Goal: Task Accomplishment & Management: Use online tool/utility

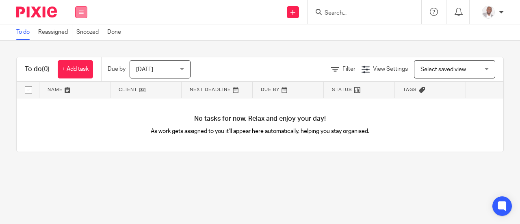
click at [84, 11] on button at bounding box center [81, 12] width 12 height 12
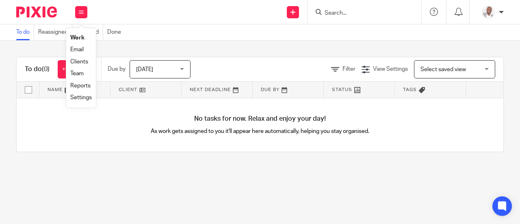
click at [154, 41] on div "To do (0) + Add task Due by Today Today Today Tomorrow This week Next week This…" at bounding box center [260, 105] width 520 height 128
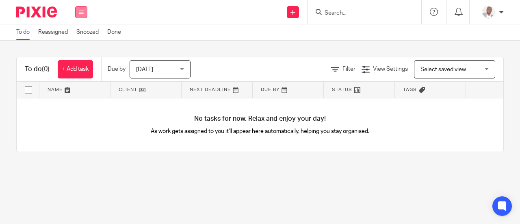
click at [80, 12] on icon at bounding box center [81, 12] width 5 height 5
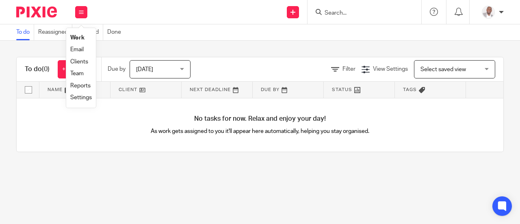
click at [78, 75] on link "Team" at bounding box center [76, 74] width 13 height 6
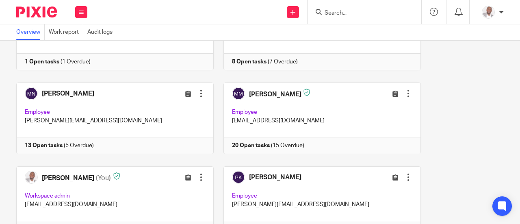
scroll to position [518, 0]
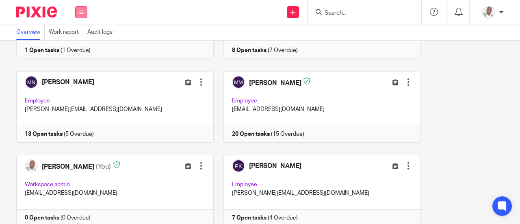
click at [82, 14] on icon at bounding box center [81, 12] width 5 height 5
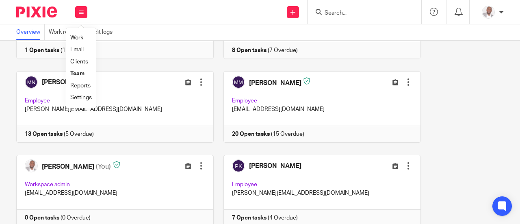
click at [79, 36] on link "Work" at bounding box center [76, 38] width 13 height 6
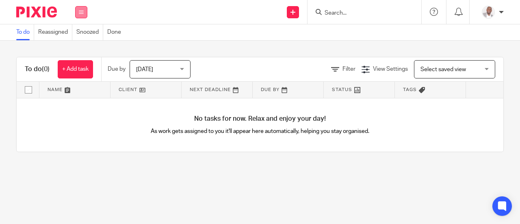
click at [82, 17] on button at bounding box center [81, 12] width 12 height 12
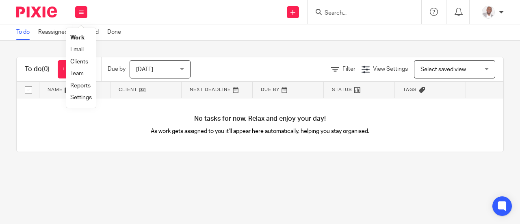
click at [77, 74] on link "Team" at bounding box center [76, 74] width 13 height 6
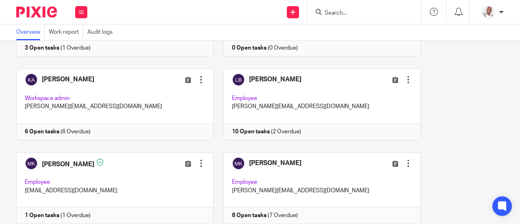
scroll to position [362, 0]
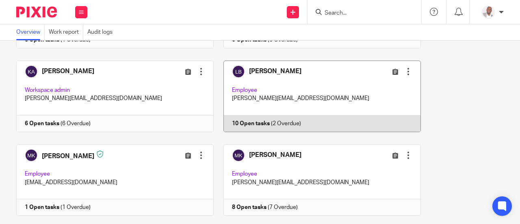
click at [278, 71] on link at bounding box center [317, 96] width 207 height 71
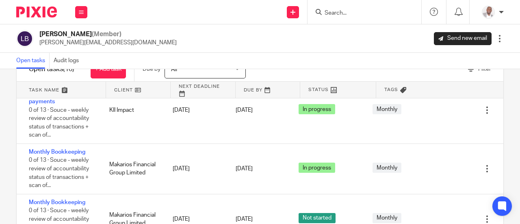
scroll to position [421, 0]
click at [78, 15] on button at bounding box center [81, 12] width 12 height 12
click at [199, 29] on div "Loyce Birungi (Member) loyce@amarinfinancial.com Send new email Edit user Trans…" at bounding box center [260, 38] width 520 height 28
click at [81, 10] on icon at bounding box center [81, 12] width 5 height 5
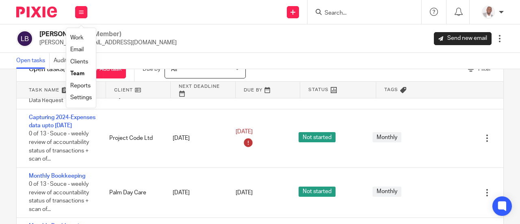
scroll to position [0, 0]
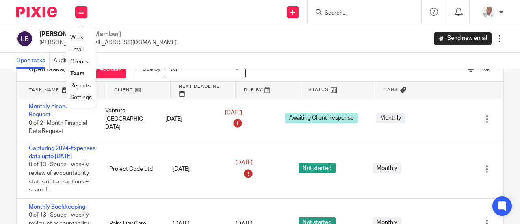
click at [78, 73] on link "Team" at bounding box center [77, 74] width 14 height 6
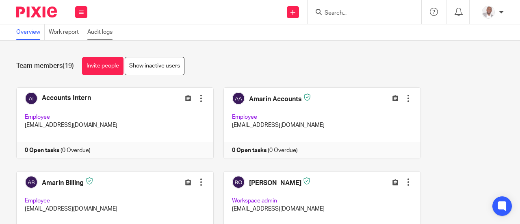
click at [103, 30] on link "Audit logs" at bounding box center [101, 32] width 29 height 16
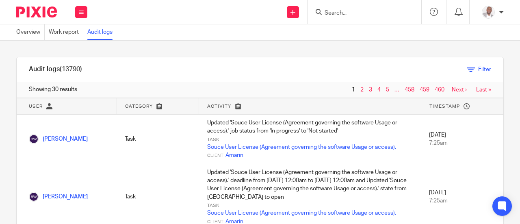
click at [467, 69] on icon at bounding box center [471, 69] width 8 height 8
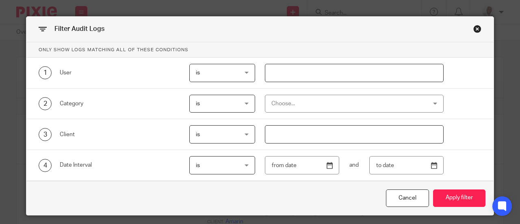
click at [286, 71] on input "text" at bounding box center [354, 73] width 179 height 18
click at [432, 103] on div "Choose..." at bounding box center [354, 104] width 179 height 18
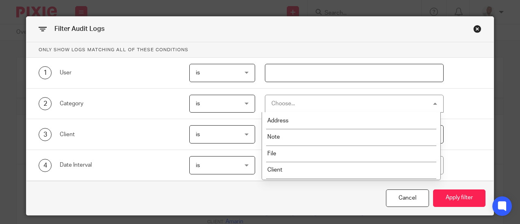
click at [432, 103] on div "Choose..." at bounding box center [354, 104] width 179 height 18
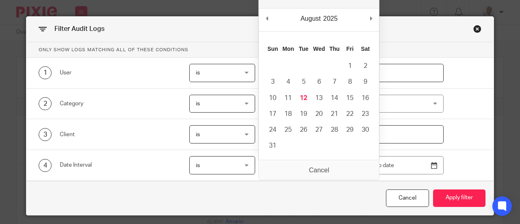
click at [328, 165] on input "Use the arrow keys to pick a date" at bounding box center [302, 165] width 75 height 18
type input "[DATE]"
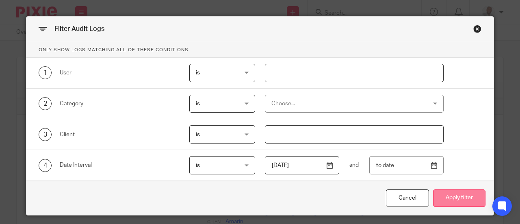
click at [453, 197] on button "Apply filter" at bounding box center [459, 197] width 52 height 17
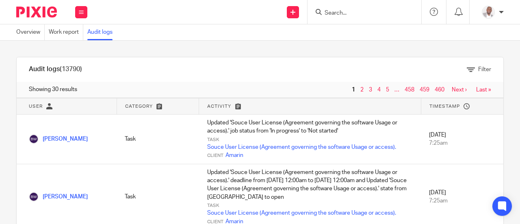
scroll to position [36, 0]
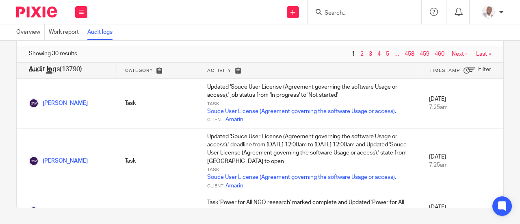
click at [235, 70] on div "Filter" at bounding box center [231, 69] width 520 height 9
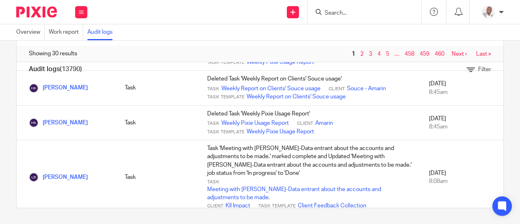
scroll to position [1052, 0]
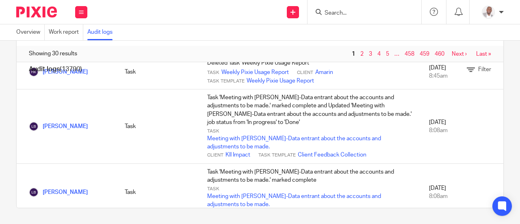
drag, startPoint x: 492, startPoint y: 193, endPoint x: 487, endPoint y: 65, distance: 128.0
click at [487, 65] on div "Audit logs (13790) Filter Filter Audit Logs Only show logs matching all of thes…" at bounding box center [260, 132] width 520 height 183
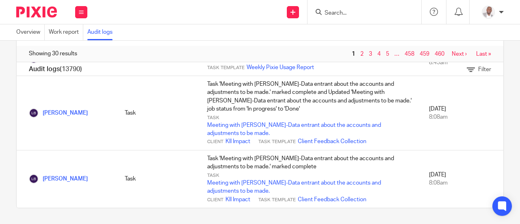
scroll to position [1087, 0]
click at [452, 54] on link "Next ›" at bounding box center [459, 54] width 15 height 6
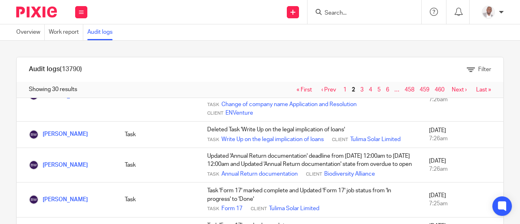
scroll to position [1037, 0]
click at [452, 89] on link "Next ›" at bounding box center [459, 90] width 15 height 6
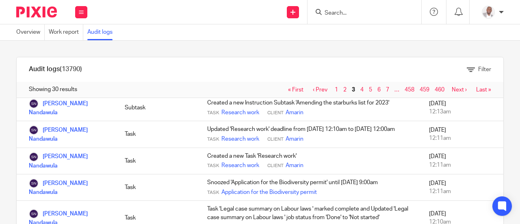
scroll to position [538, 0]
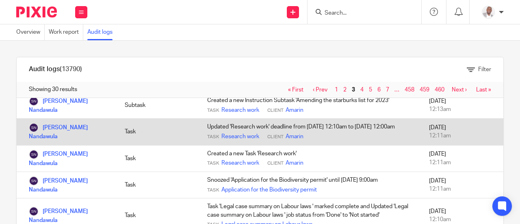
click at [479, 145] on td "[DATE] 12:11am" at bounding box center [462, 132] width 82 height 26
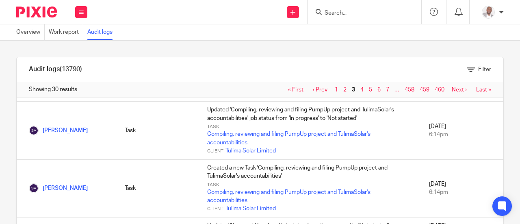
scroll to position [970, 0]
click at [504, 207] on icon at bounding box center [502, 206] width 6 height 6
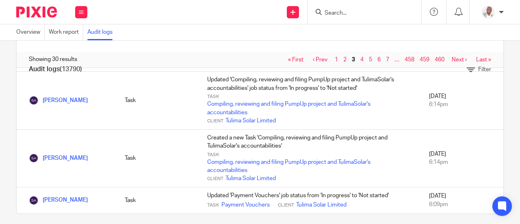
scroll to position [20, 0]
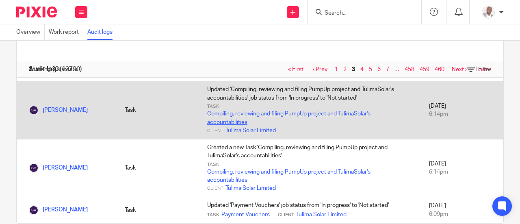
click at [225, 118] on link "Compiling, reviewing and filing PumpUp project and TulimaSolar's accountabiliti…" at bounding box center [306, 118] width 198 height 17
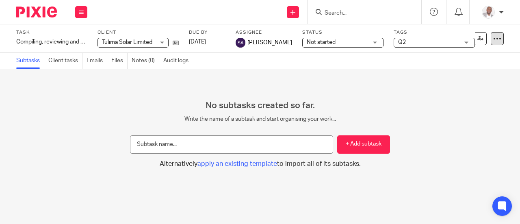
click at [493, 39] on icon at bounding box center [497, 39] width 8 height 8
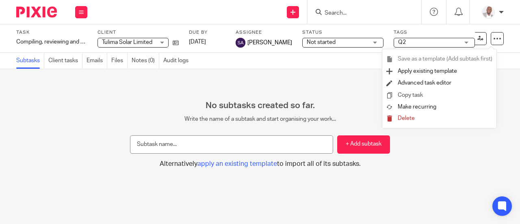
click at [407, 96] on link "Copy task" at bounding box center [410, 95] width 25 height 6
